Goal: Task Accomplishment & Management: Use online tool/utility

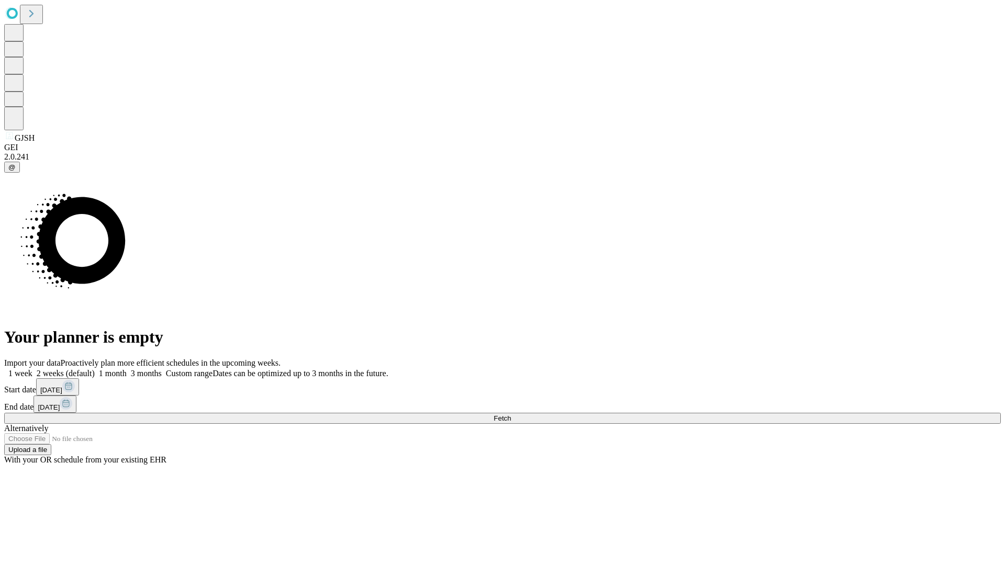
click at [511, 414] on span "Fetch" at bounding box center [501, 418] width 17 height 8
